Goal: Task Accomplishment & Management: Use online tool/utility

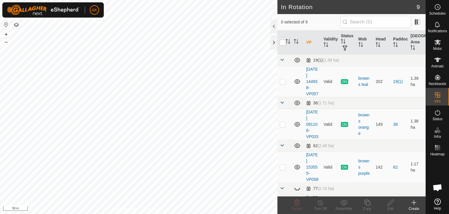
checkbox input "true"
click at [367, 200] on icon at bounding box center [368, 202] width 6 height 6
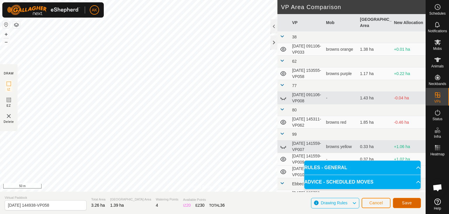
click at [404, 203] on span "Save" at bounding box center [407, 202] width 10 height 5
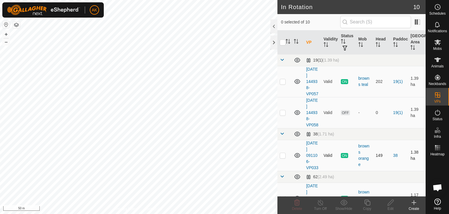
checkbox input "true"
click at [365, 202] on icon at bounding box center [367, 202] width 7 height 7
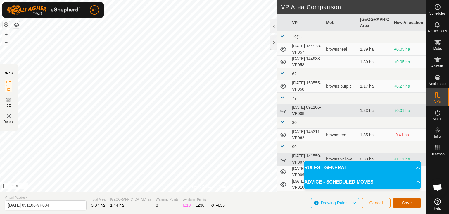
click at [404, 202] on span "Save" at bounding box center [407, 202] width 10 height 5
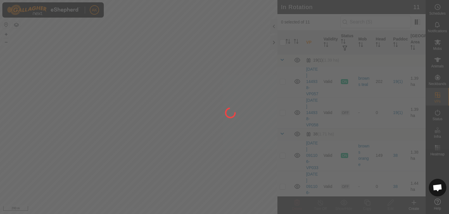
drag, startPoint x: 136, startPoint y: 122, endPoint x: 151, endPoint y: 163, distance: 43.9
click at [151, 163] on div at bounding box center [224, 107] width 449 height 214
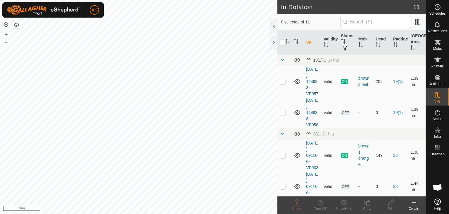
checkbox input "true"
click at [365, 203] on icon at bounding box center [367, 202] width 7 height 7
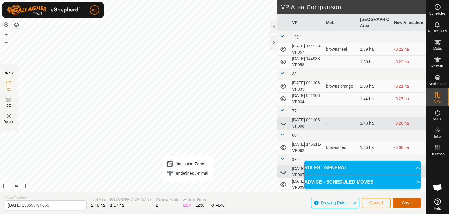
click at [408, 203] on span "Save" at bounding box center [407, 202] width 10 height 5
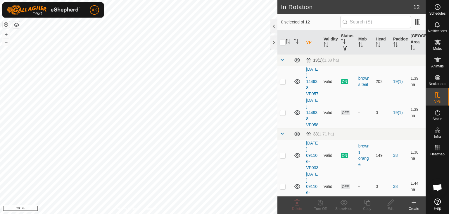
checkbox input "true"
click at [367, 201] on icon at bounding box center [368, 202] width 6 height 6
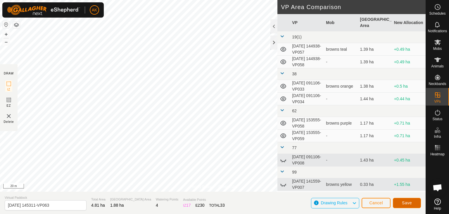
click at [411, 204] on span "Save" at bounding box center [407, 202] width 10 height 5
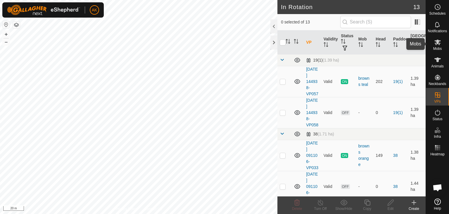
click at [437, 47] on span "Mobs" at bounding box center [438, 49] width 8 height 4
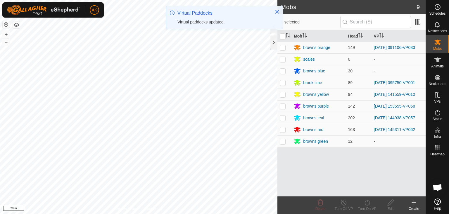
click at [284, 130] on p-checkbox at bounding box center [283, 129] width 6 height 5
checkbox input "true"
click at [367, 201] on icon at bounding box center [367, 202] width 5 height 6
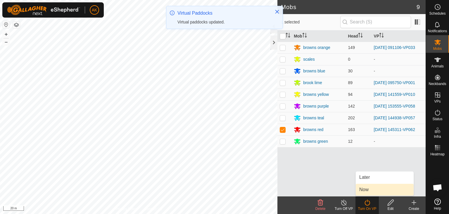
click at [363, 185] on link "Now" at bounding box center [385, 189] width 58 height 12
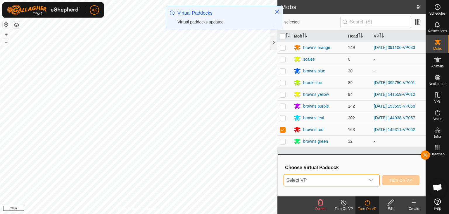
click at [357, 177] on span "Select VP" at bounding box center [325, 180] width 82 height 12
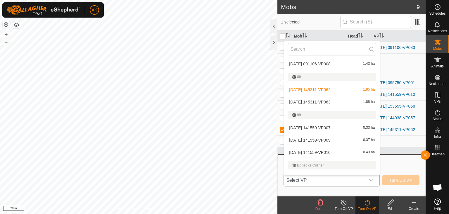
scroll to position [136, 0]
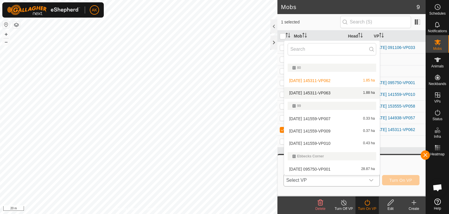
click at [318, 89] on li "[DATE] 145311-VP063 1.88 ha" at bounding box center [332, 93] width 96 height 12
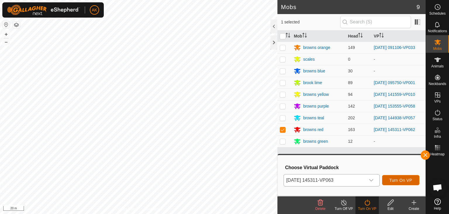
click at [403, 178] on span "Turn On VP" at bounding box center [401, 180] width 23 height 5
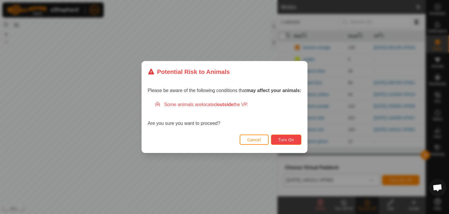
click at [287, 138] on span "Turn On" at bounding box center [287, 139] width 16 height 5
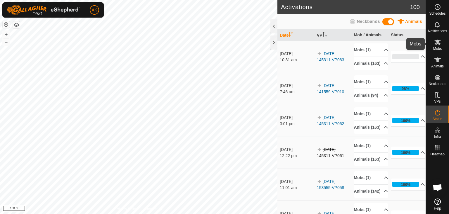
click at [434, 44] on icon at bounding box center [437, 42] width 7 height 7
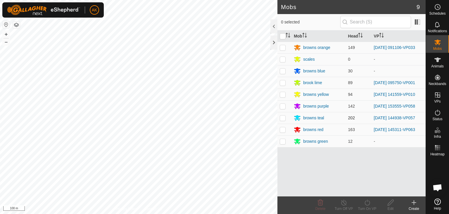
click at [282, 116] on p-checkbox at bounding box center [283, 117] width 6 height 5
checkbox input "true"
click at [365, 199] on icon at bounding box center [367, 202] width 7 height 7
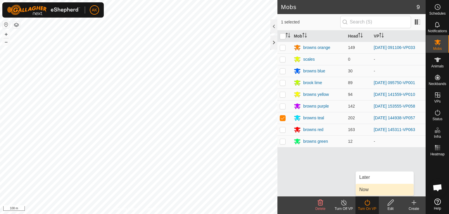
click at [365, 193] on link "Now" at bounding box center [385, 189] width 58 height 12
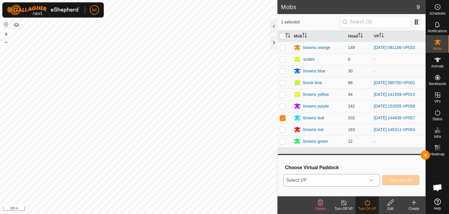
click at [339, 179] on span "Select VP" at bounding box center [325, 180] width 82 height 12
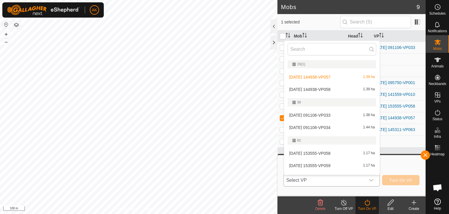
click at [327, 89] on li "[DATE] 144938-VP058 1.39 ha" at bounding box center [332, 89] width 96 height 12
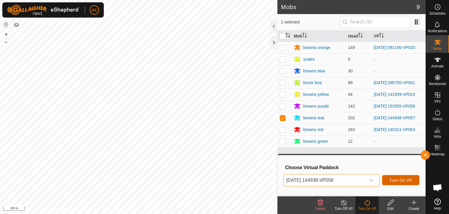
click at [402, 180] on span "Turn On VP" at bounding box center [401, 180] width 23 height 5
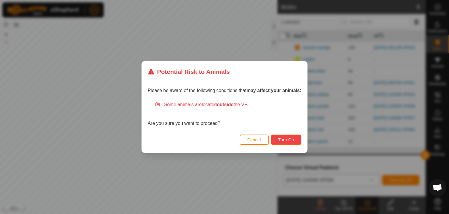
click at [289, 140] on span "Turn On" at bounding box center [287, 139] width 16 height 5
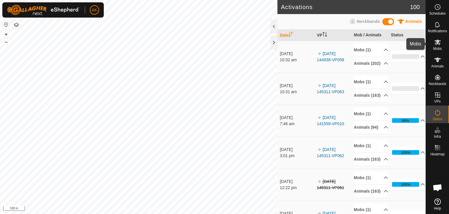
click at [438, 41] on icon at bounding box center [438, 42] width 6 height 6
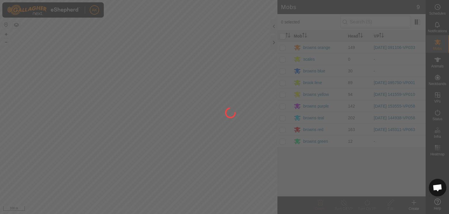
click at [283, 48] on div at bounding box center [224, 107] width 449 height 214
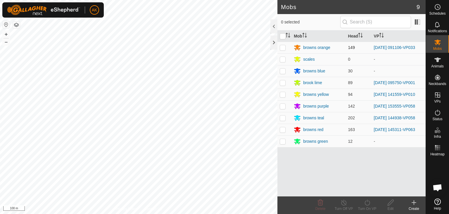
click at [283, 45] on p-checkbox at bounding box center [283, 47] width 6 height 5
checkbox input "true"
click at [368, 203] on icon at bounding box center [367, 202] width 7 height 7
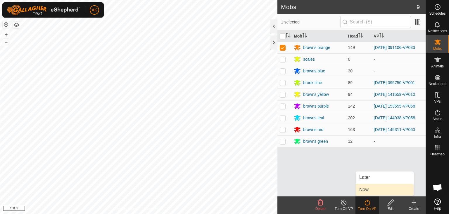
click at [375, 185] on link "Now" at bounding box center [385, 189] width 58 height 12
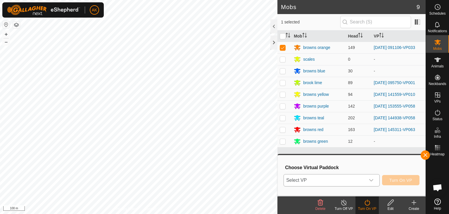
click at [374, 177] on div "dropdown trigger" at bounding box center [372, 180] width 12 height 12
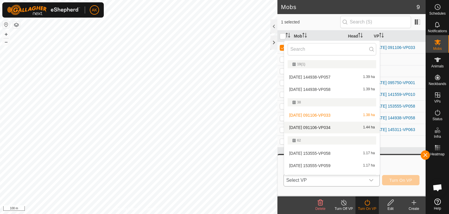
click at [330, 126] on li "[DATE] 091106-VP034 1.44 ha" at bounding box center [332, 127] width 96 height 12
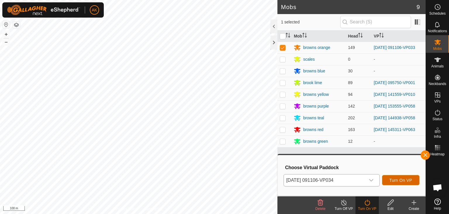
click at [401, 181] on span "Turn On VP" at bounding box center [401, 180] width 23 height 5
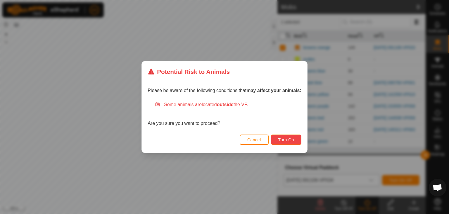
click at [293, 138] on span "Turn On" at bounding box center [287, 139] width 16 height 5
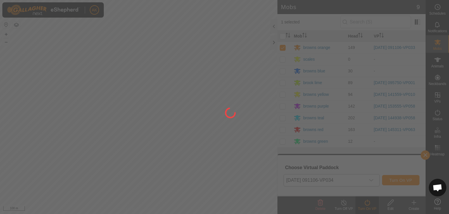
click at [200, 134] on div at bounding box center [224, 107] width 449 height 214
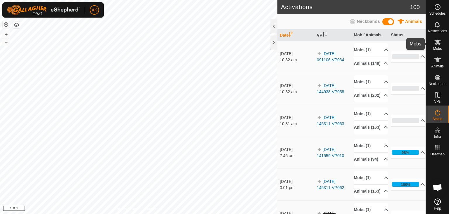
click at [437, 42] on icon at bounding box center [437, 42] width 7 height 7
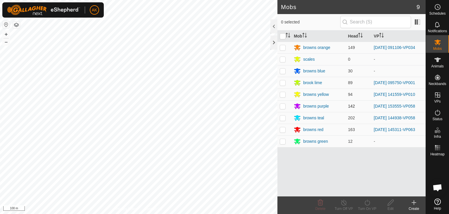
click at [283, 105] on p-checkbox at bounding box center [283, 106] width 6 height 5
checkbox input "true"
click at [367, 200] on icon at bounding box center [367, 202] width 7 height 7
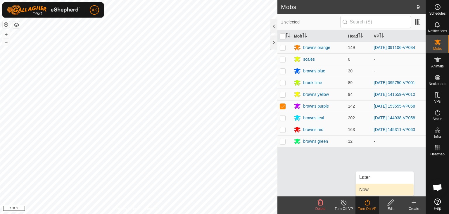
click at [372, 189] on link "Now" at bounding box center [385, 189] width 58 height 12
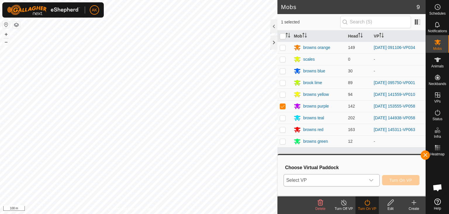
click at [374, 182] on icon "dropdown trigger" at bounding box center [371, 180] width 5 height 5
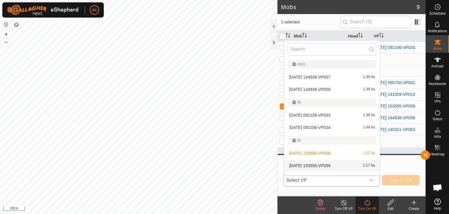
click at [336, 163] on li "[DATE] 153555-VP059 1.17 ha" at bounding box center [332, 165] width 96 height 12
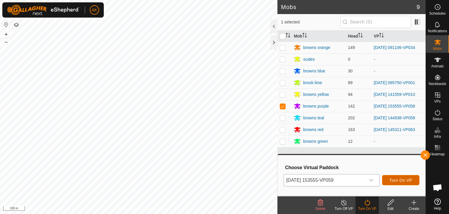
click at [411, 178] on span "Turn On VP" at bounding box center [401, 180] width 23 height 5
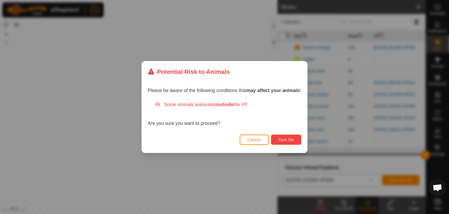
click at [300, 142] on button "Turn On" at bounding box center [286, 139] width 30 height 10
